Goal: Information Seeking & Learning: Stay updated

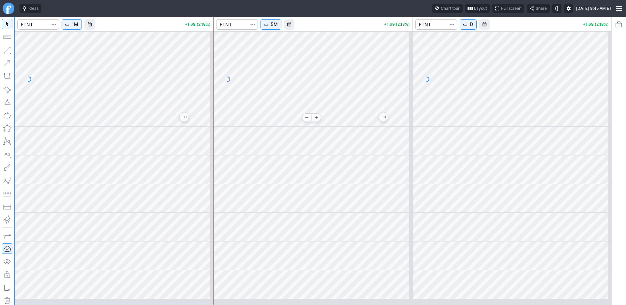
click at [310, 121] on div at bounding box center [313, 79] width 199 height 96
